Goal: Find specific page/section: Find specific page/section

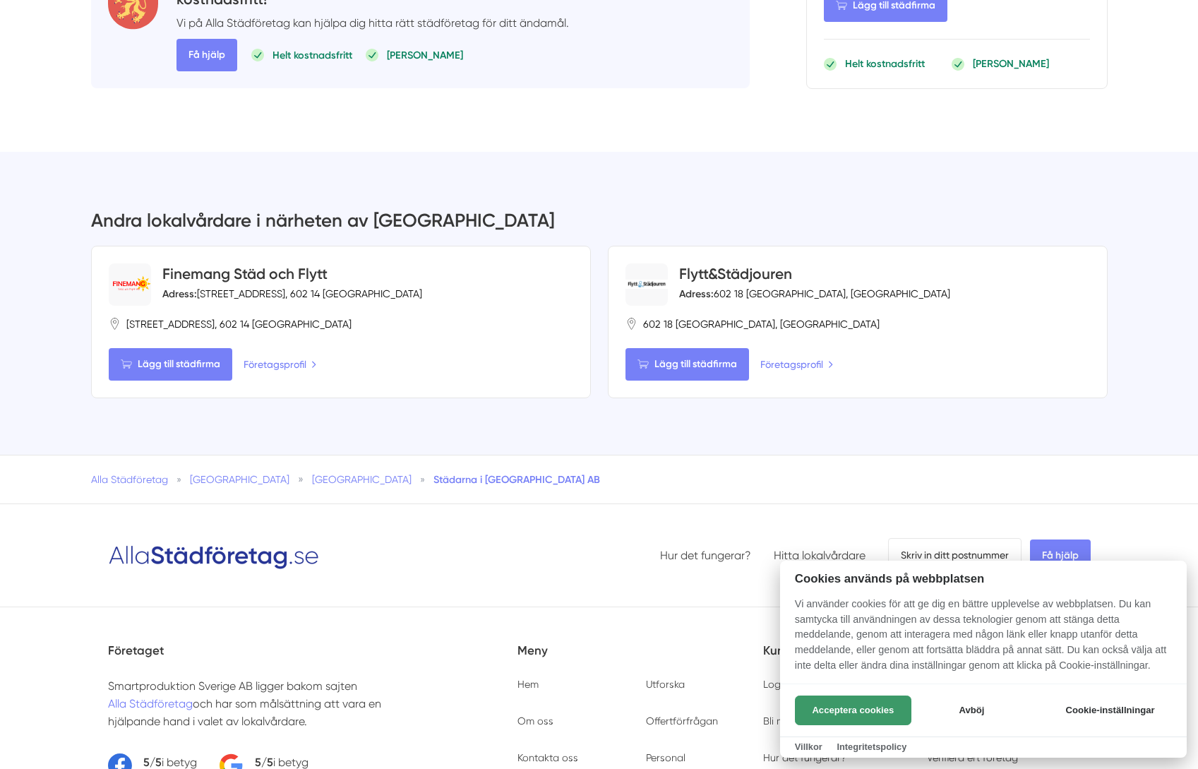
click at [883, 710] on button "Acceptera cookies" at bounding box center [853, 711] width 117 height 30
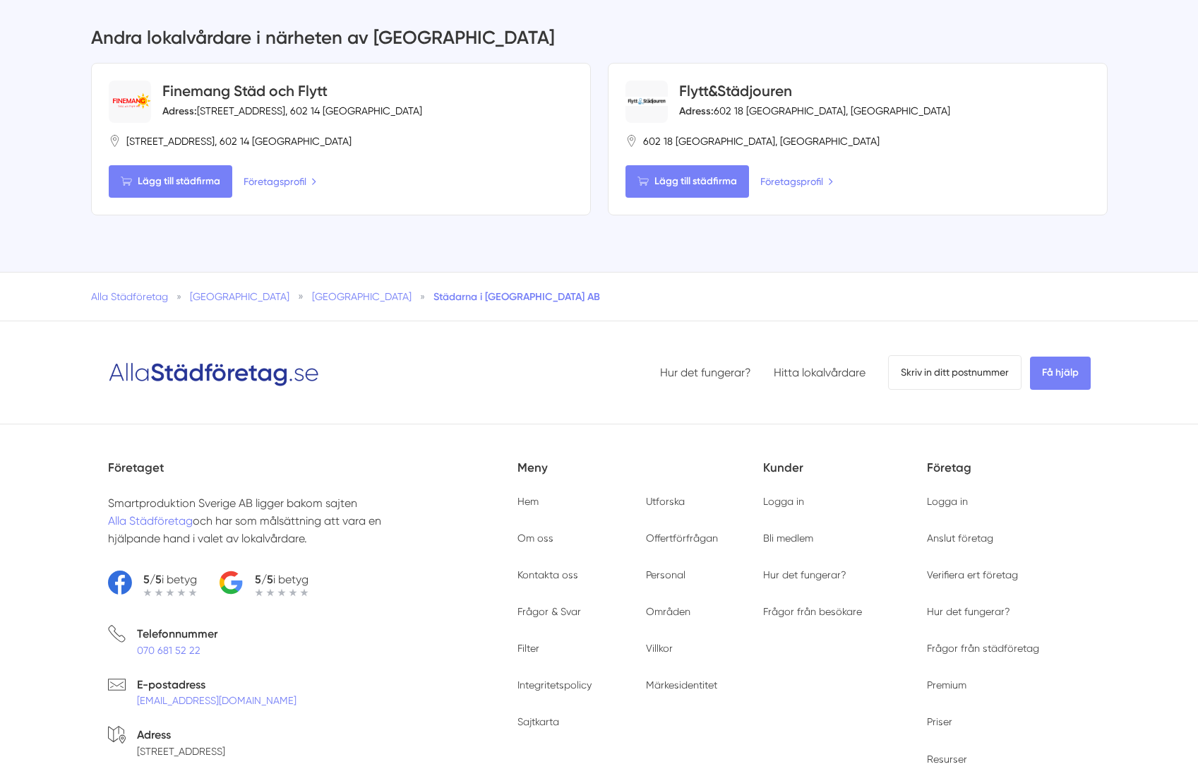
scroll to position [2849, 0]
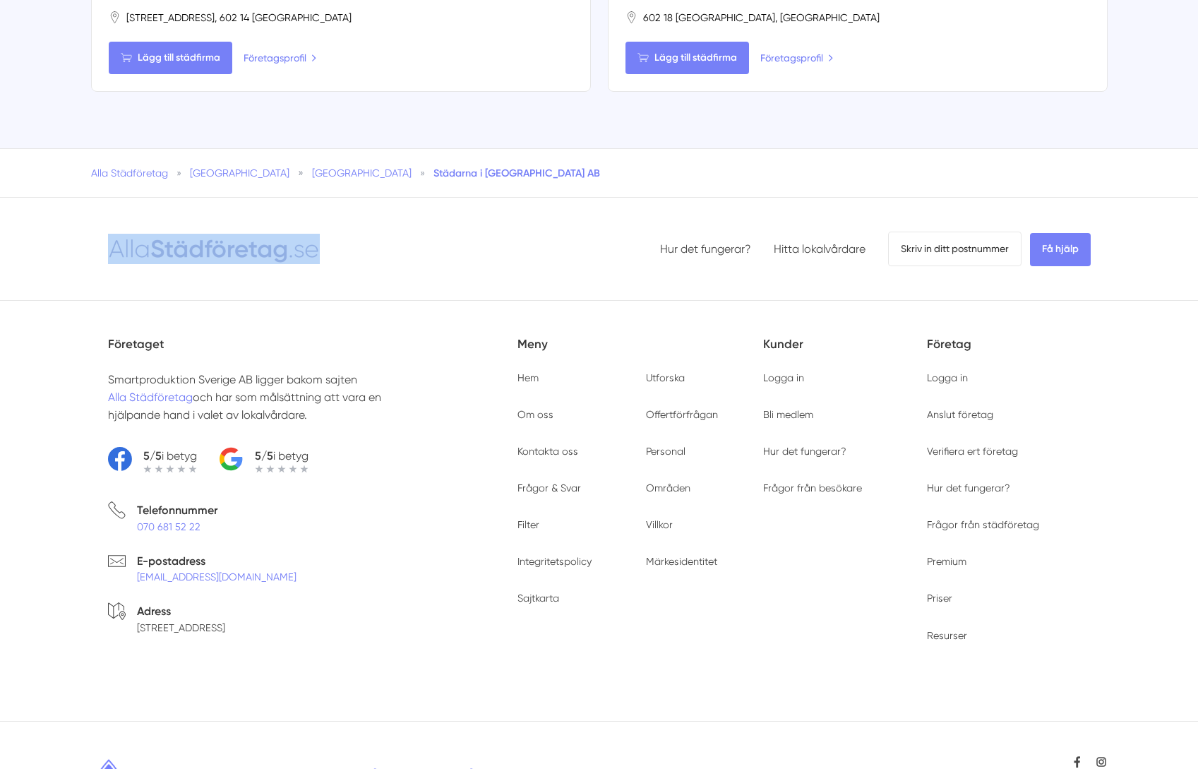
drag, startPoint x: 98, startPoint y: 187, endPoint x: 309, endPoint y: 184, distance: 210.5
click at [309, 209] on div "Hur det fungerar? Hitta lokalvårdare Skriv in ditt postnummer Få hjälp" at bounding box center [599, 248] width 1017 height 79
click at [376, 209] on div "Hur det fungerar? Hitta lokalvårdare Skriv in ditt postnummer Få hjälp" at bounding box center [599, 248] width 1017 height 79
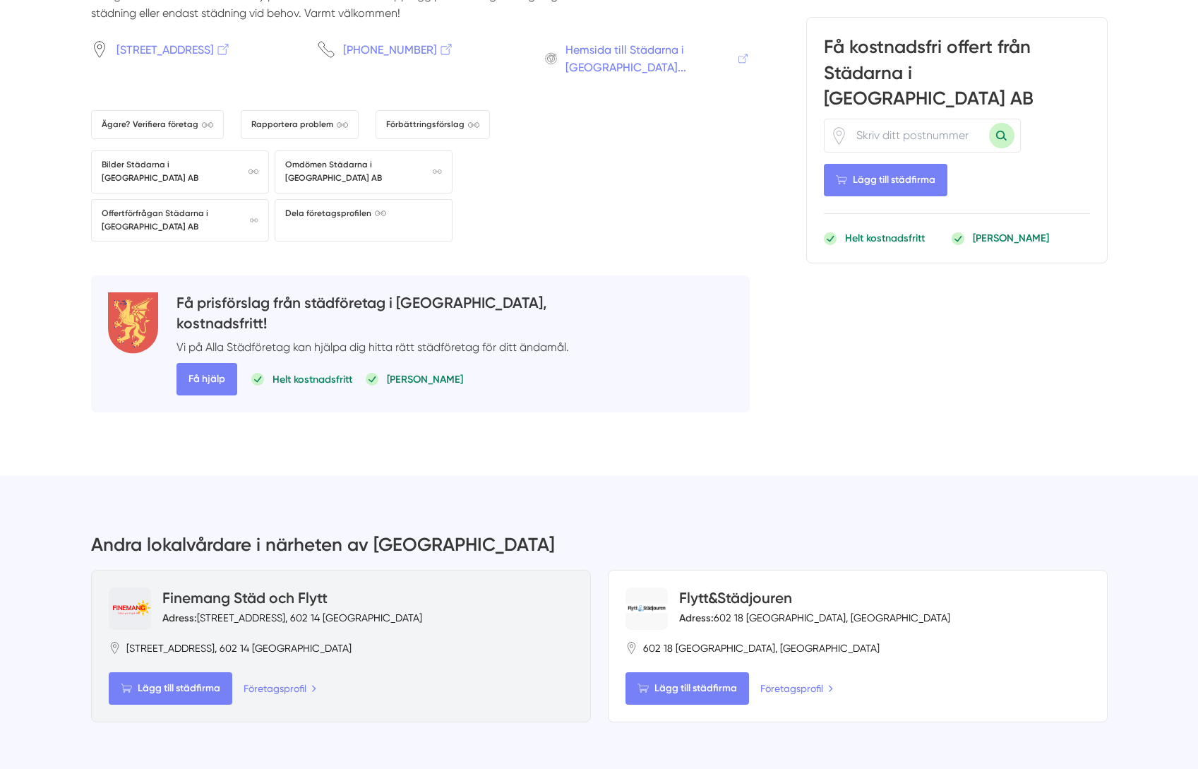
scroll to position [2143, 0]
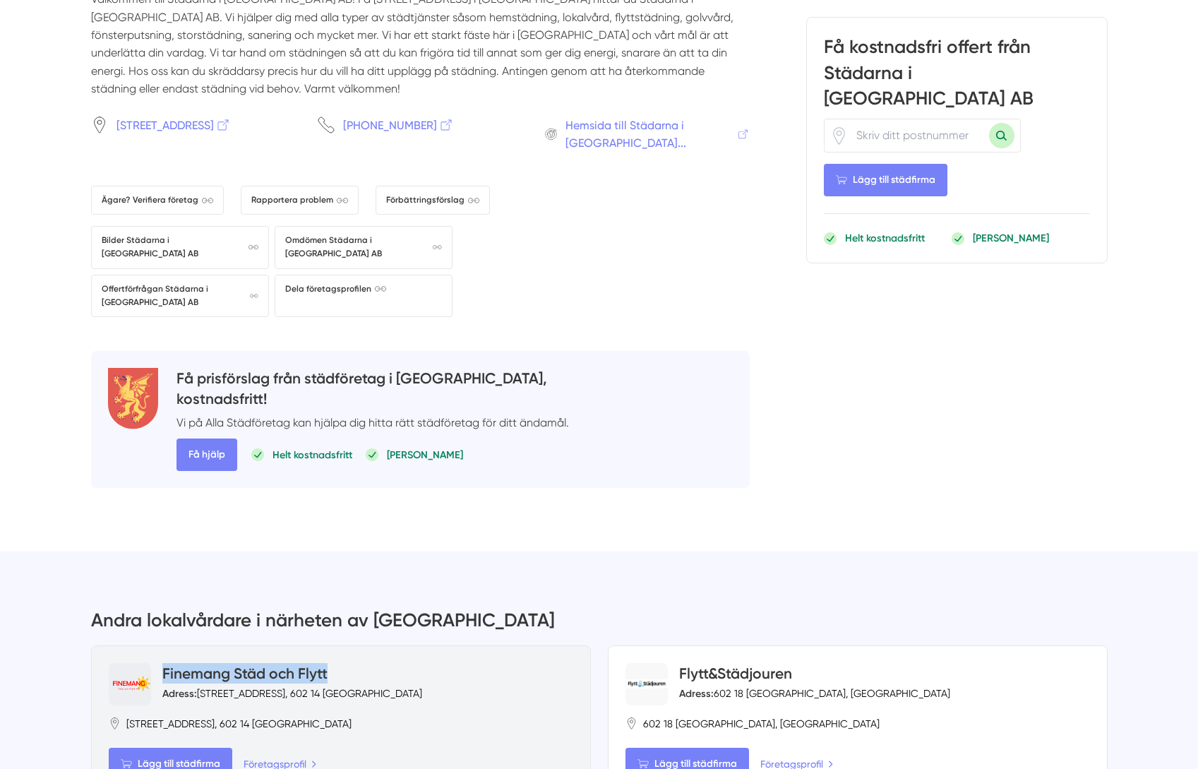
drag, startPoint x: 343, startPoint y: 612, endPoint x: 165, endPoint y: 617, distance: 178.1
click at [165, 663] on h4 "Finemang Städ och Flytt" at bounding box center [292, 674] width 260 height 23
copy link "Finemang Städ och Flytt"
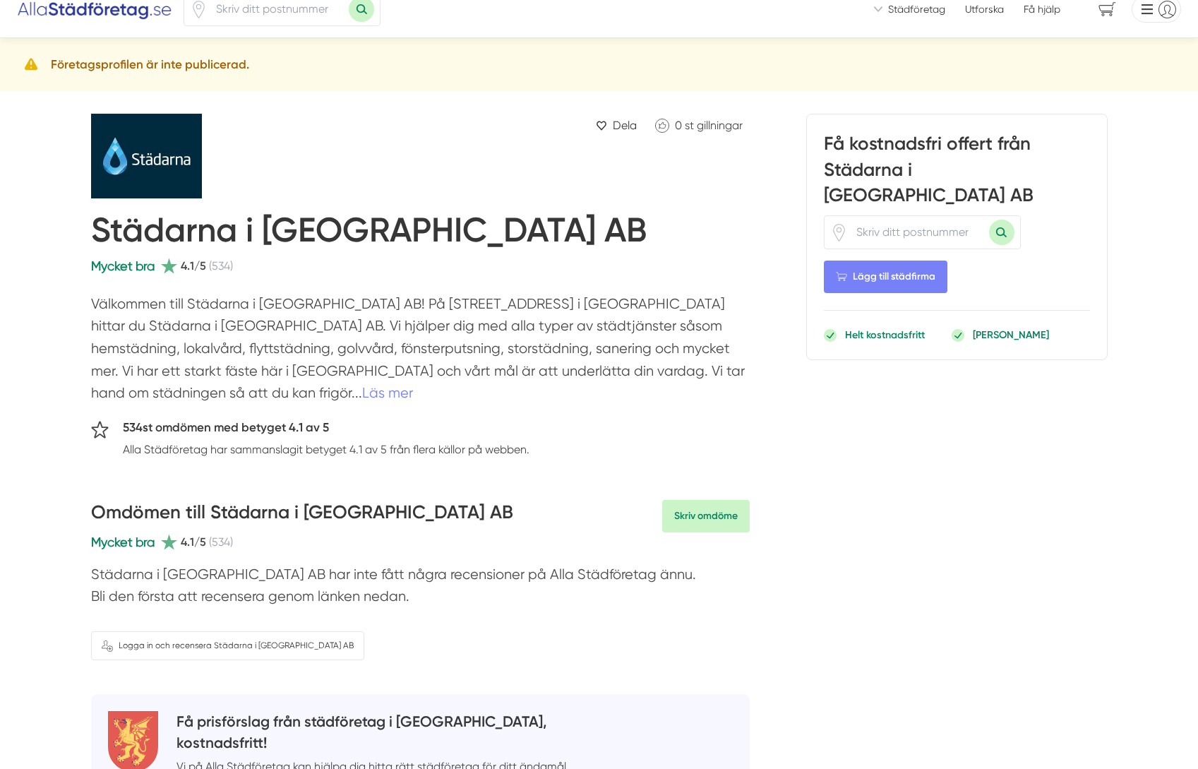
scroll to position [0, 0]
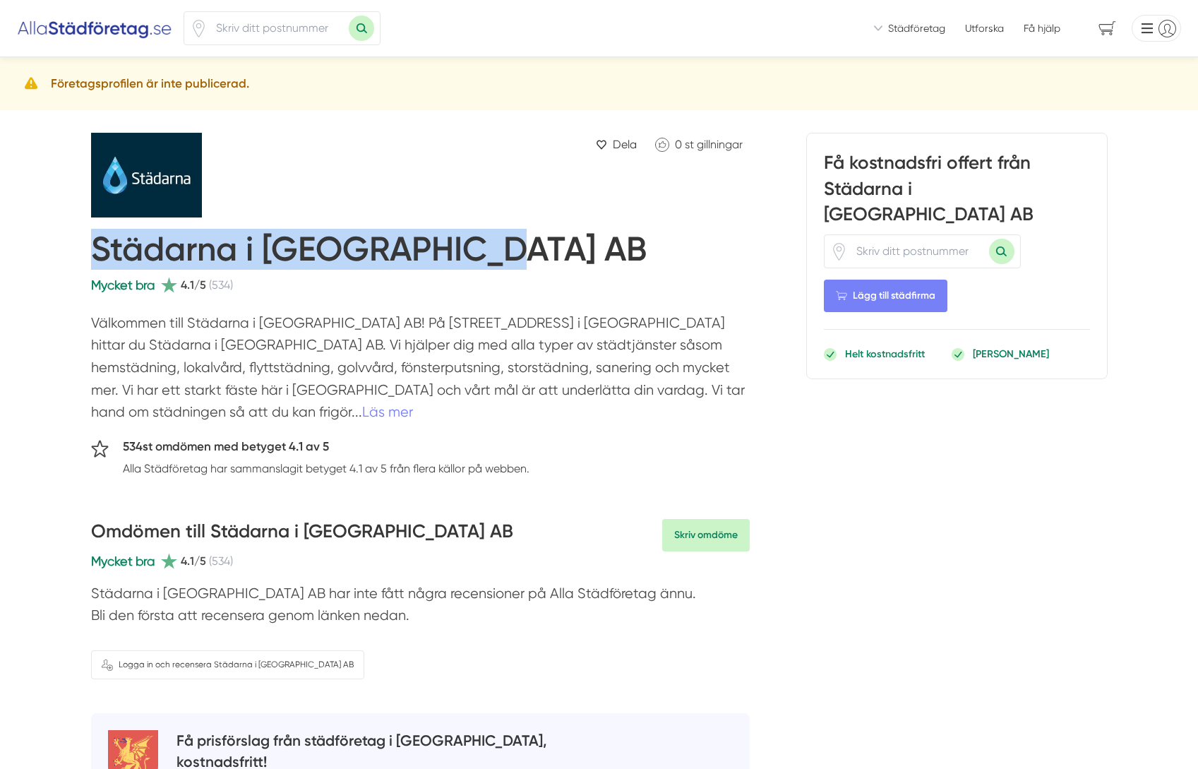
drag, startPoint x: 89, startPoint y: 247, endPoint x: 487, endPoint y: 260, distance: 398.5
copy h1 "Städarna i [GEOGRAPHIC_DATA] AB"
